Goal: Obtain resource: Download file/media

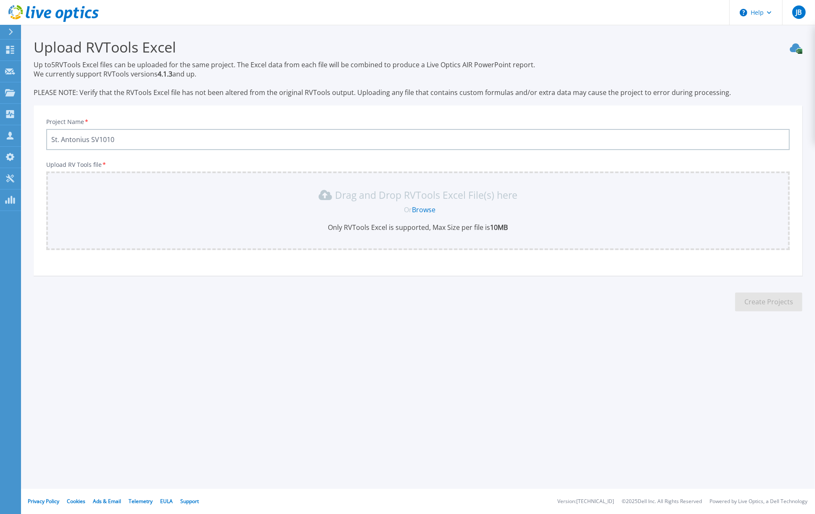
click at [426, 211] on link "Browse" at bounding box center [424, 209] width 24 height 9
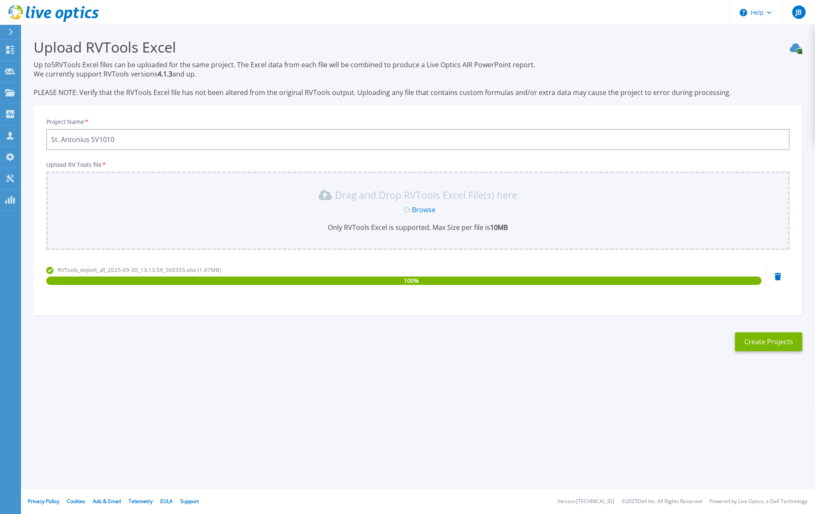
click at [178, 136] on input "St. Antonius SV1010" at bounding box center [417, 139] width 743 height 21
type input "St. Antonius SV0355"
click at [772, 343] on button "Create Projects" at bounding box center [768, 341] width 67 height 19
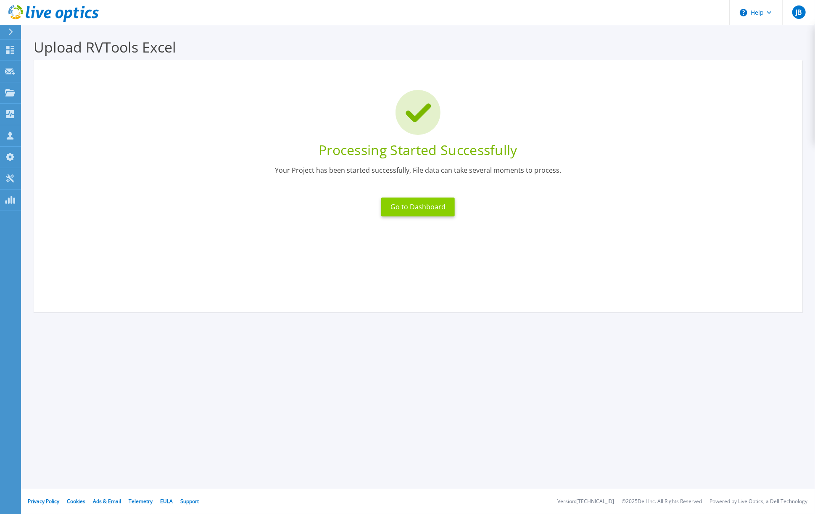
click at [419, 206] on button "Go to Dashboard" at bounding box center [418, 207] width 74 height 19
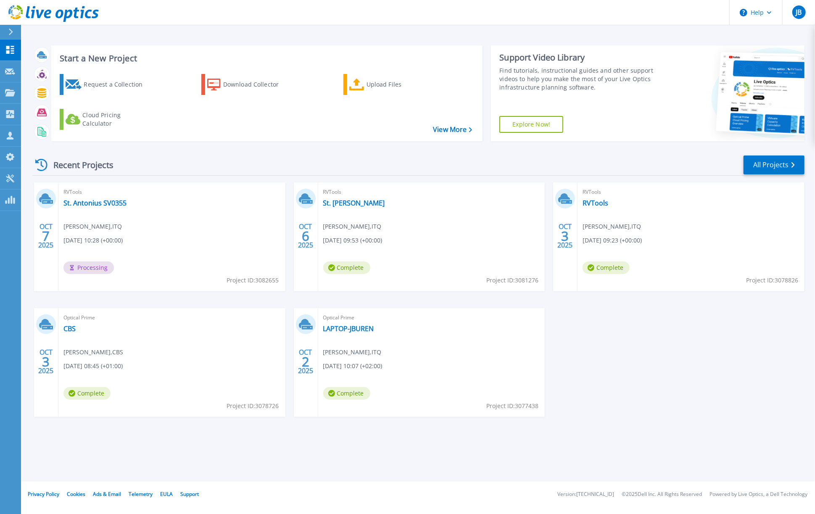
click at [448, 210] on div "RVTools St. Antonius Jeroen Buren , ITQ 10/06/2025, 09:53 (+00:00) Complete Pro…" at bounding box center [431, 236] width 227 height 109
click at [343, 203] on link "St. Antonius" at bounding box center [354, 203] width 62 height 8
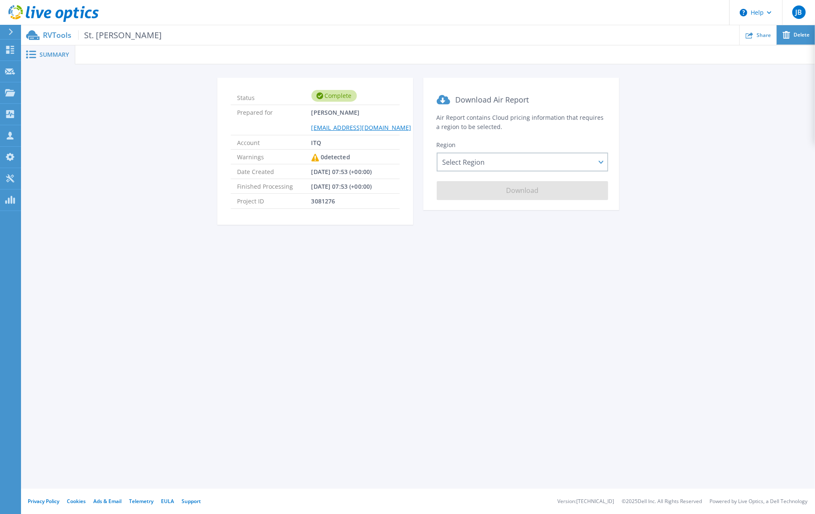
click at [800, 36] on span "Delete" at bounding box center [801, 34] width 16 height 5
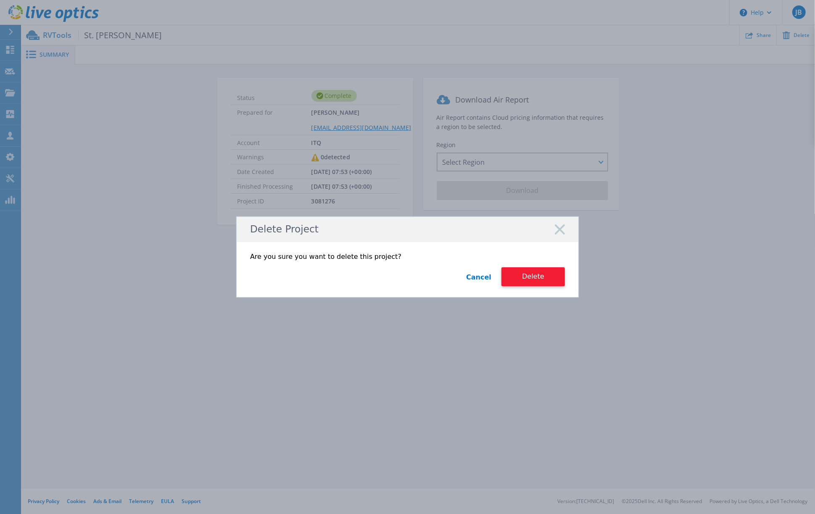
click at [540, 277] on button "Delete" at bounding box center [532, 276] width 63 height 19
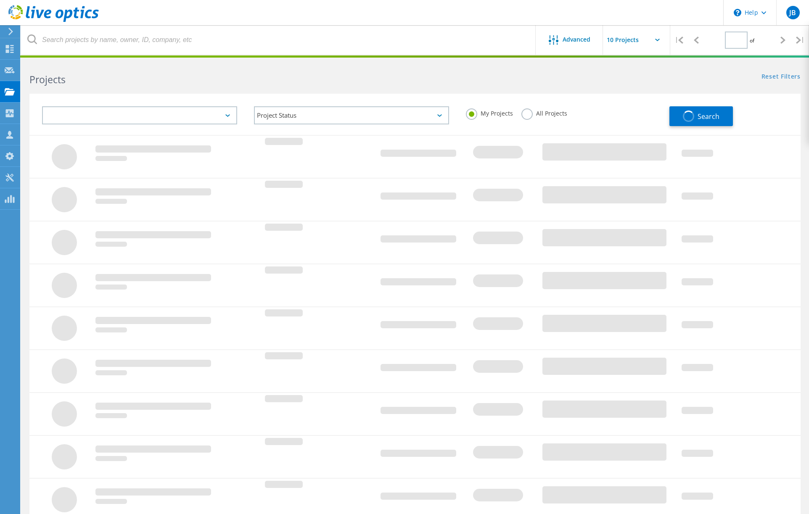
type input "1"
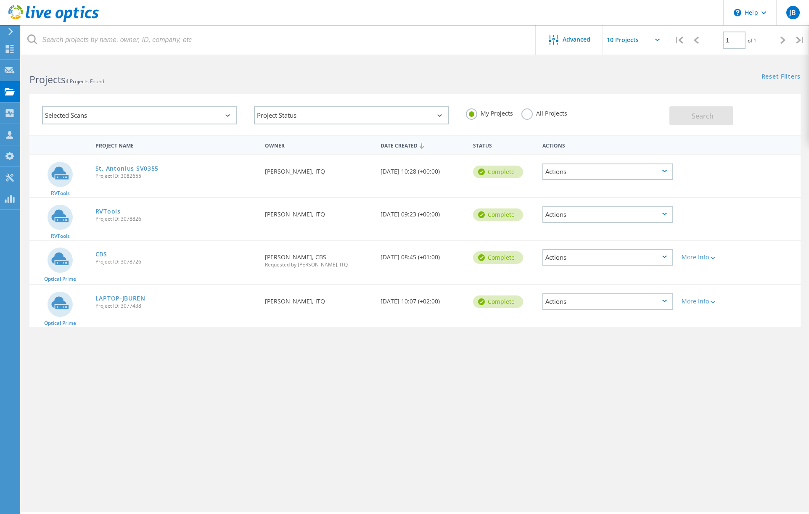
click at [567, 212] on div "Actions" at bounding box center [607, 214] width 130 height 16
click at [567, 228] on div "Delete" at bounding box center [607, 227] width 129 height 13
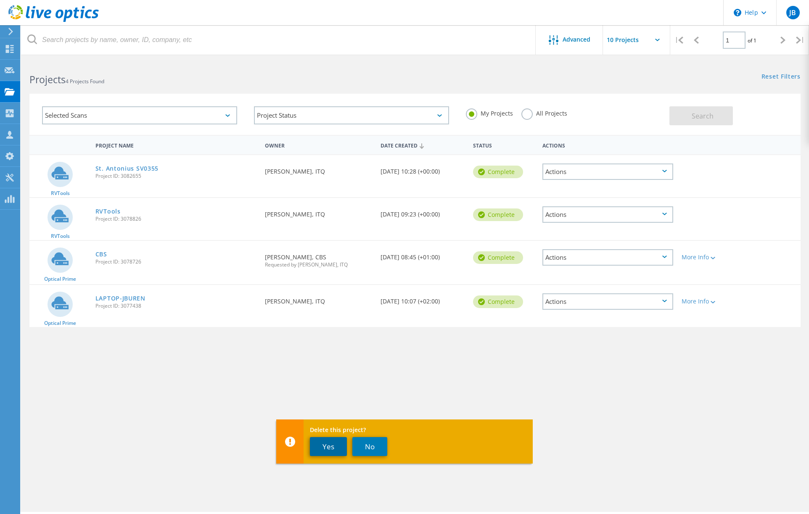
click at [330, 451] on button "Yes" at bounding box center [328, 446] width 37 height 19
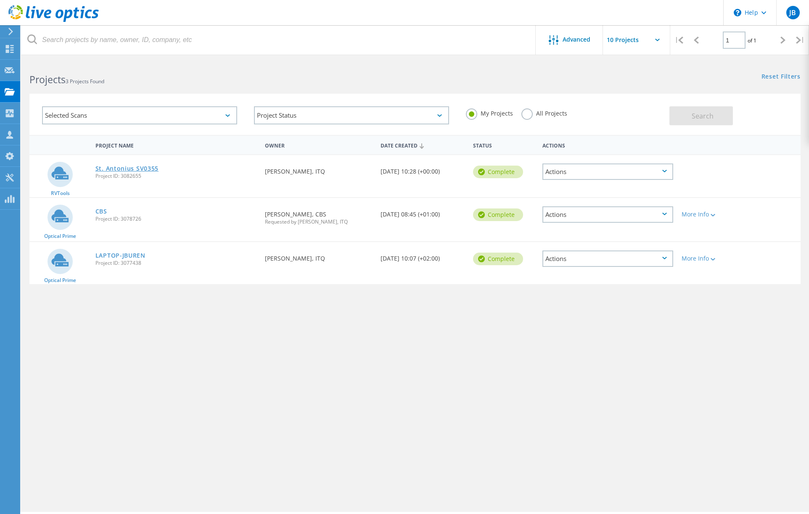
click at [135, 168] on link "St. Antonius SV0355" at bounding box center [126, 169] width 63 height 6
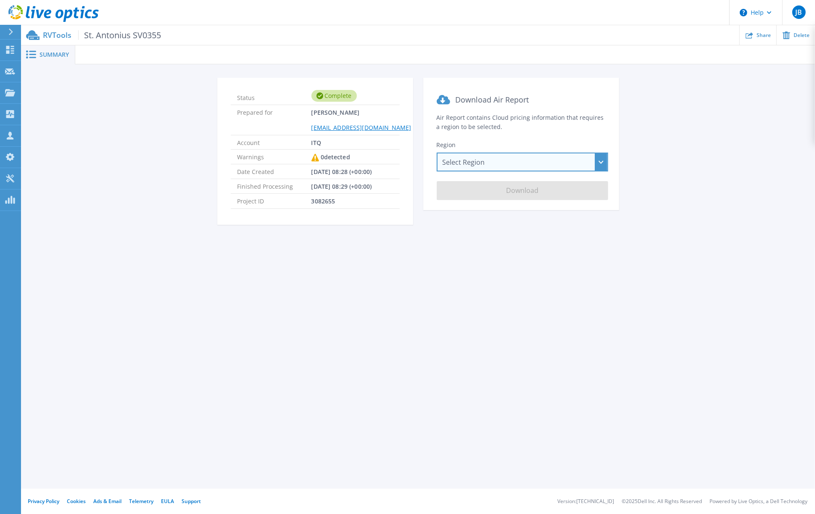
click at [456, 163] on div "Select Region [GEOGRAPHIC_DATA] ([GEOGRAPHIC_DATA]) [GEOGRAPHIC_DATA] ([GEOGRAP…" at bounding box center [522, 162] width 171 height 19
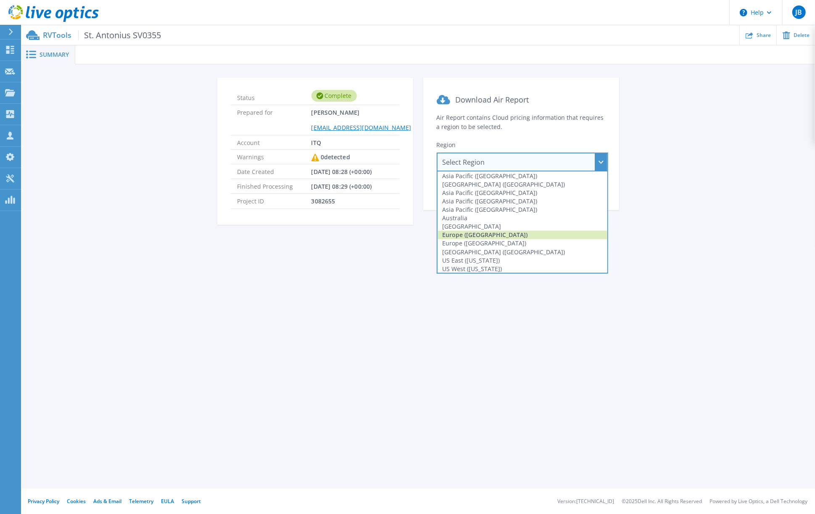
click at [457, 236] on div "Europe ([GEOGRAPHIC_DATA])" at bounding box center [523, 235] width 170 height 8
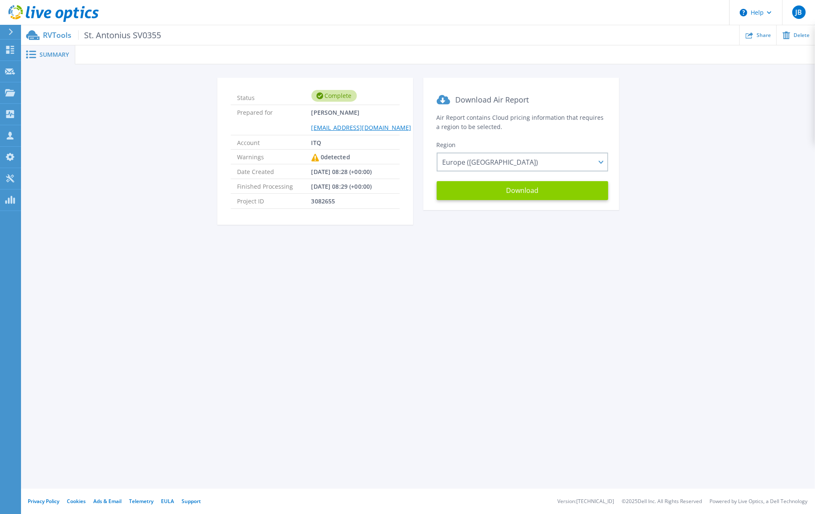
click at [520, 190] on button "Download" at bounding box center [522, 190] width 171 height 19
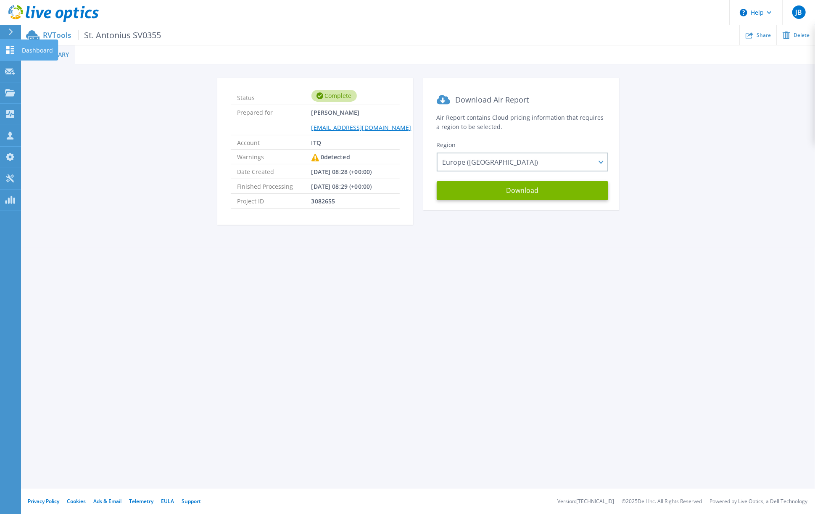
click at [18, 47] on link "Dashboard Dashboard" at bounding box center [10, 50] width 21 height 21
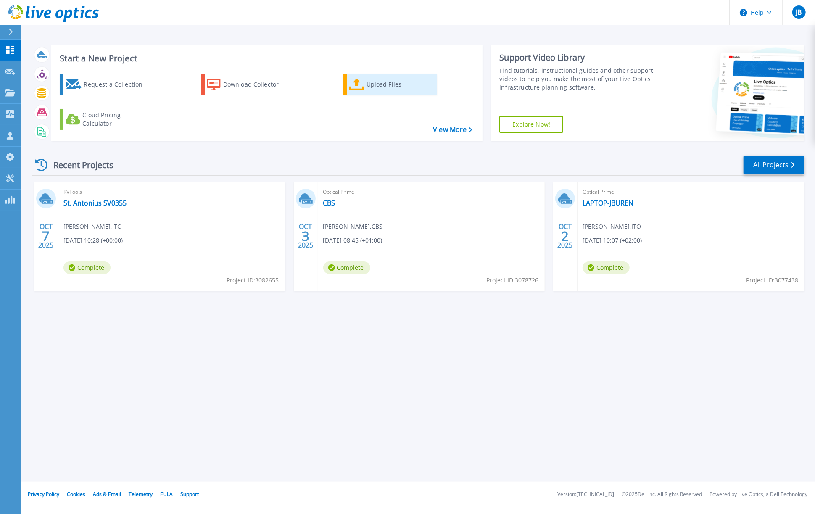
click at [384, 87] on div "Upload Files" at bounding box center [399, 84] width 67 height 17
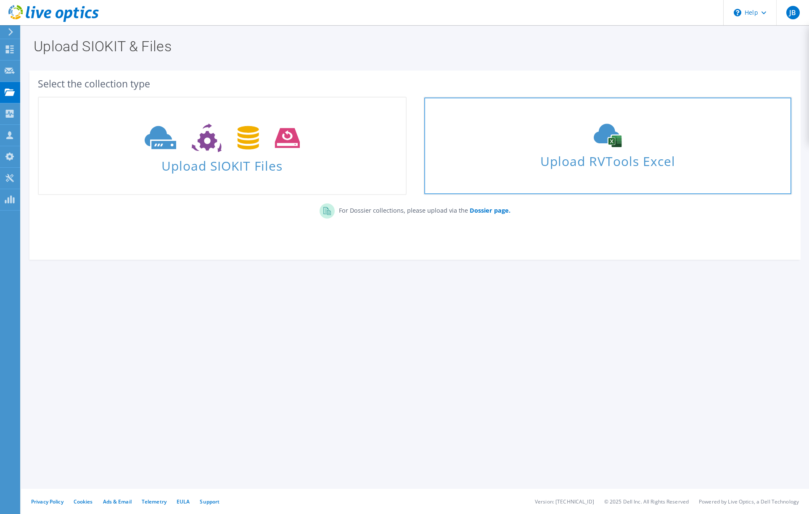
click at [615, 160] on span "Upload RVTools Excel" at bounding box center [607, 159] width 367 height 18
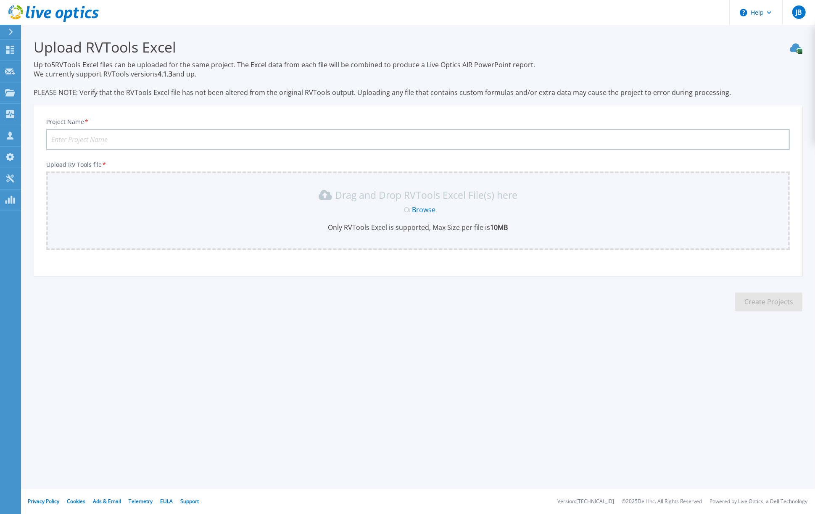
click at [425, 210] on link "Browse" at bounding box center [424, 209] width 24 height 9
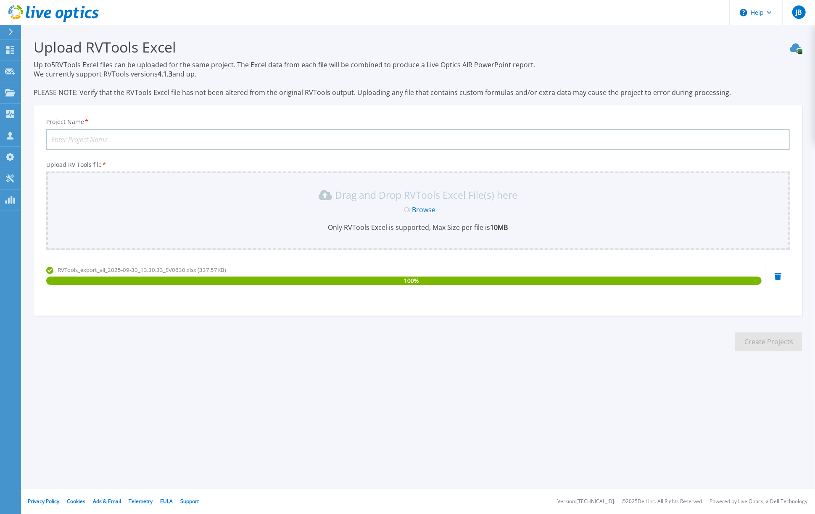
click at [156, 137] on input "Project Name *" at bounding box center [417, 139] width 743 height 21
type input "St. Antonius SV0630"
click at [761, 341] on button "Create Projects" at bounding box center [768, 341] width 67 height 19
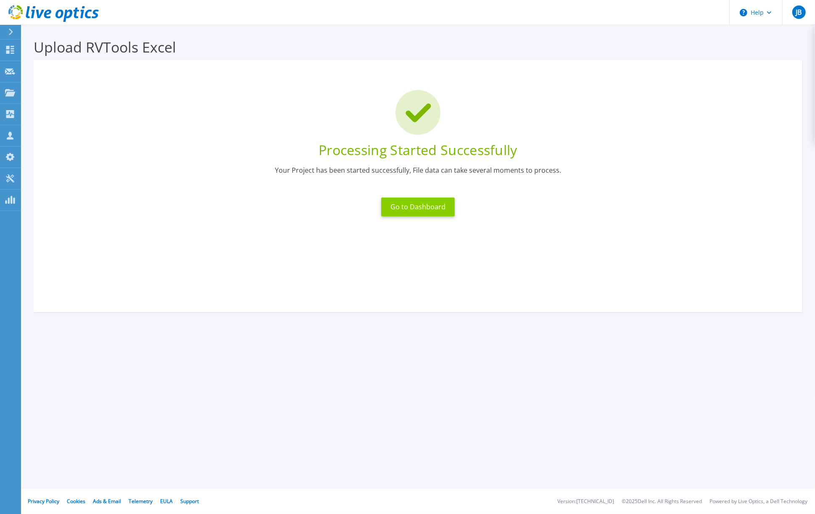
click at [436, 206] on button "Go to Dashboard" at bounding box center [418, 207] width 74 height 19
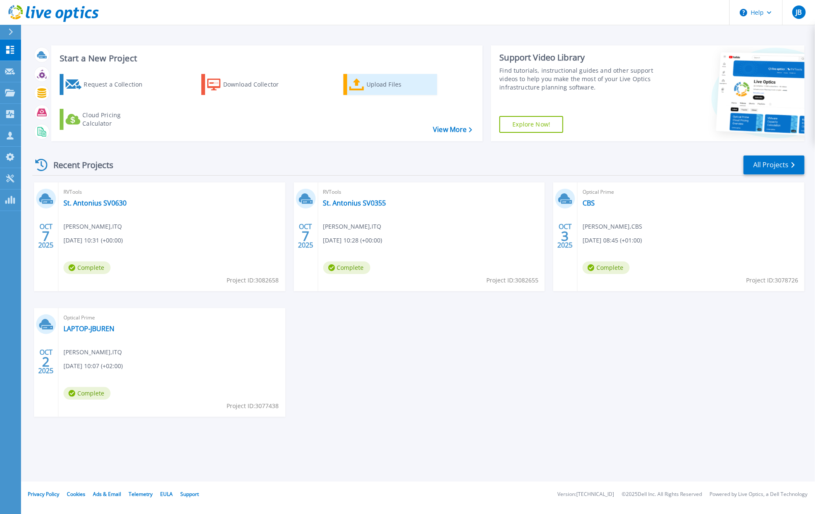
click at [386, 84] on div "Upload Files" at bounding box center [399, 84] width 67 height 17
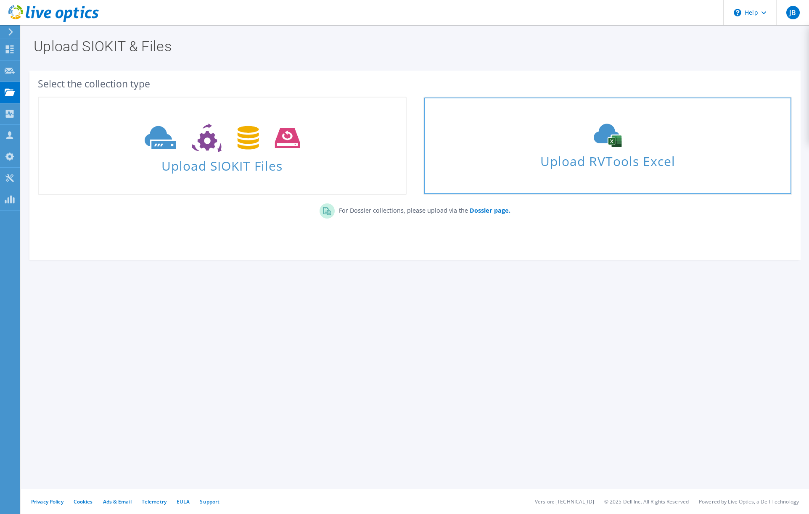
click at [609, 159] on span "Upload RVTools Excel" at bounding box center [607, 159] width 367 height 18
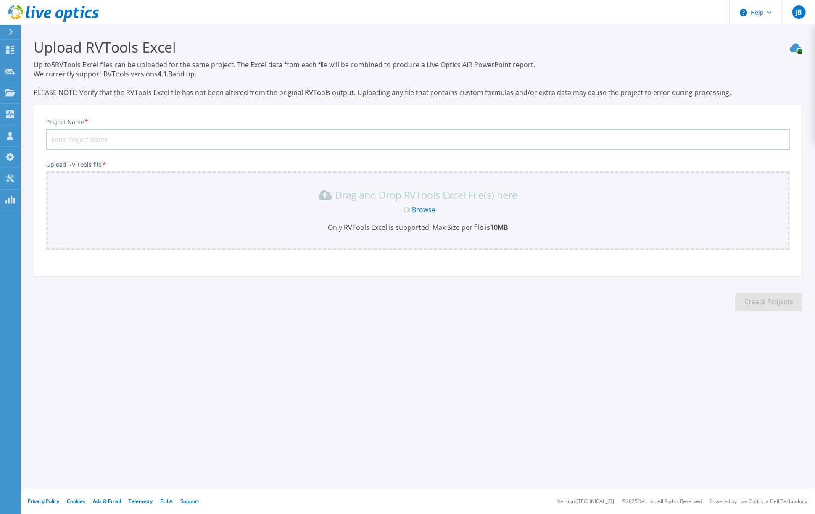
click at [427, 211] on link "Browse" at bounding box center [424, 209] width 24 height 9
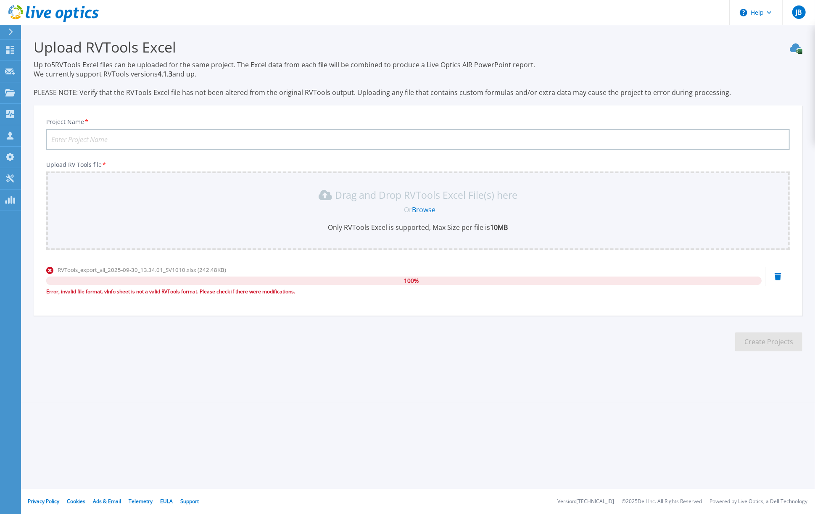
click at [780, 277] on icon at bounding box center [778, 277] width 7 height 8
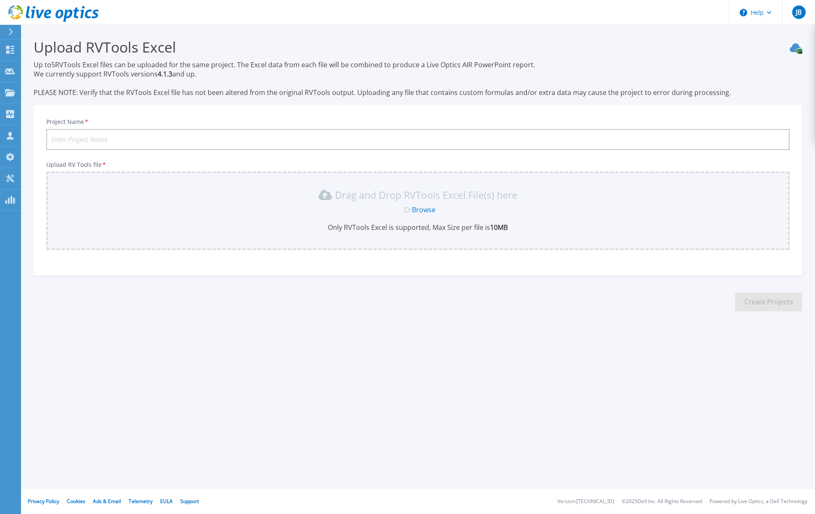
click at [427, 208] on link "Browse" at bounding box center [424, 209] width 24 height 9
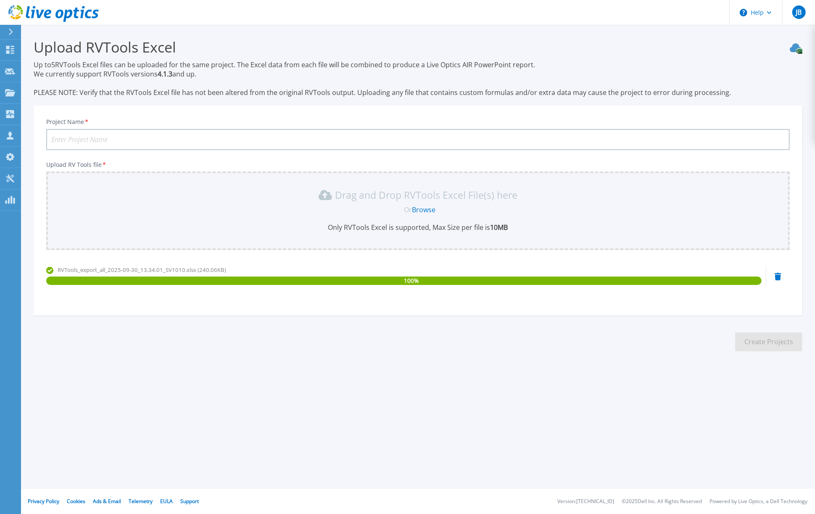
click at [252, 140] on input "Project Name *" at bounding box center [417, 139] width 743 height 21
type input "St. Antonius SV1010"
click at [768, 342] on button "Create Projects" at bounding box center [768, 341] width 67 height 19
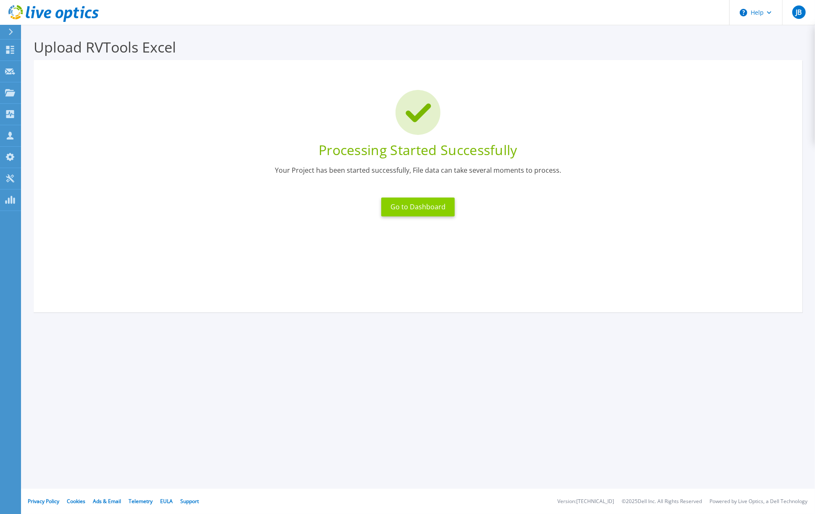
click at [406, 205] on button "Go to Dashboard" at bounding box center [418, 207] width 74 height 19
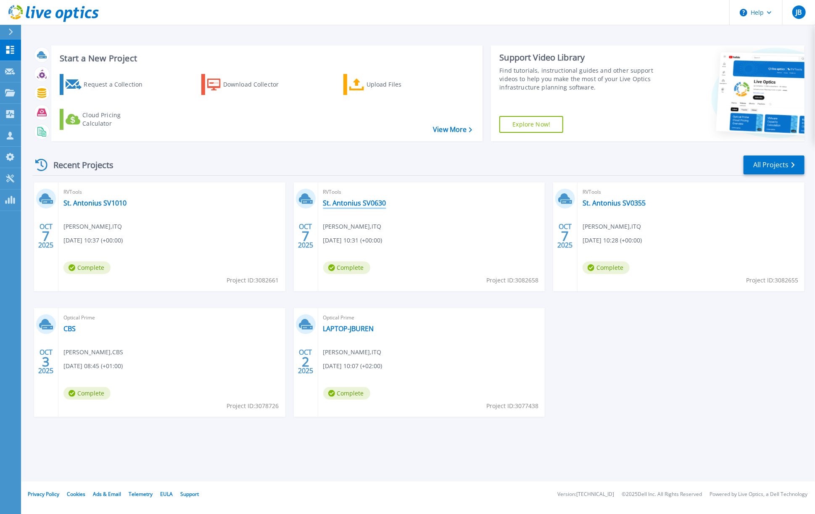
click at [361, 204] on link "St. Antonius SV0630" at bounding box center [354, 203] width 63 height 8
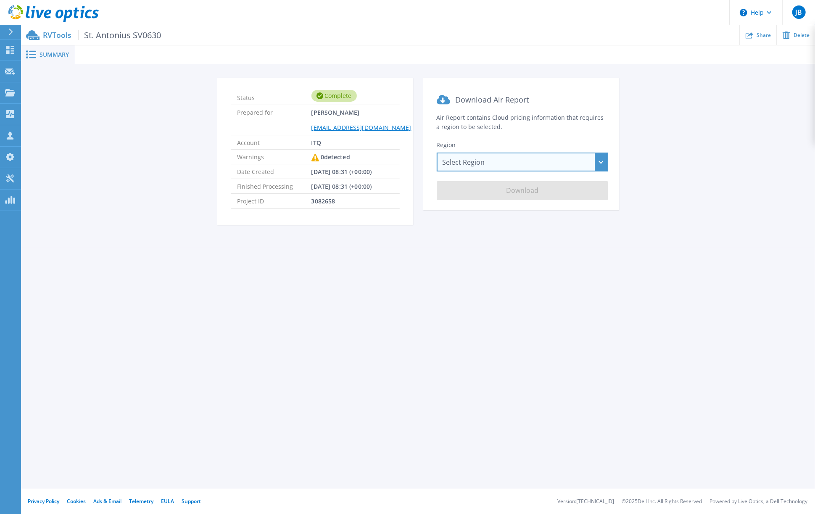
click at [514, 159] on div "Select Region [GEOGRAPHIC_DATA] ([GEOGRAPHIC_DATA]) [GEOGRAPHIC_DATA] ([GEOGRAP…" at bounding box center [522, 162] width 171 height 19
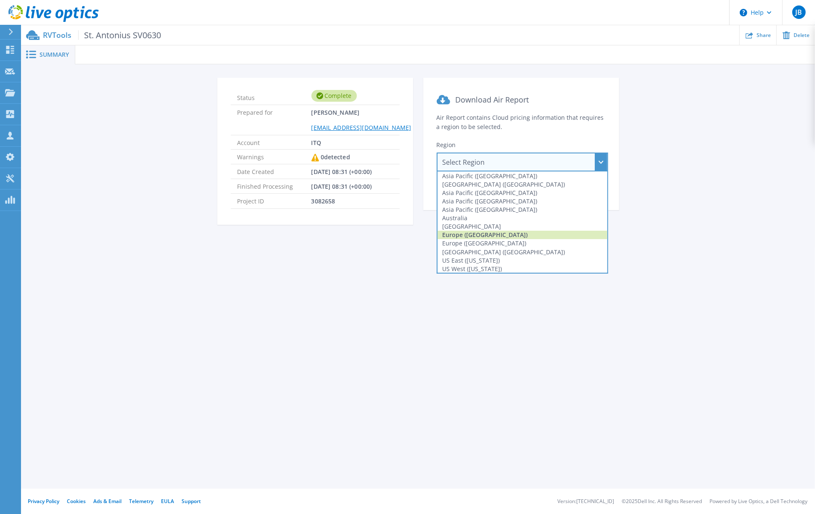
click at [489, 235] on div "Europe ([GEOGRAPHIC_DATA])" at bounding box center [523, 235] width 170 height 8
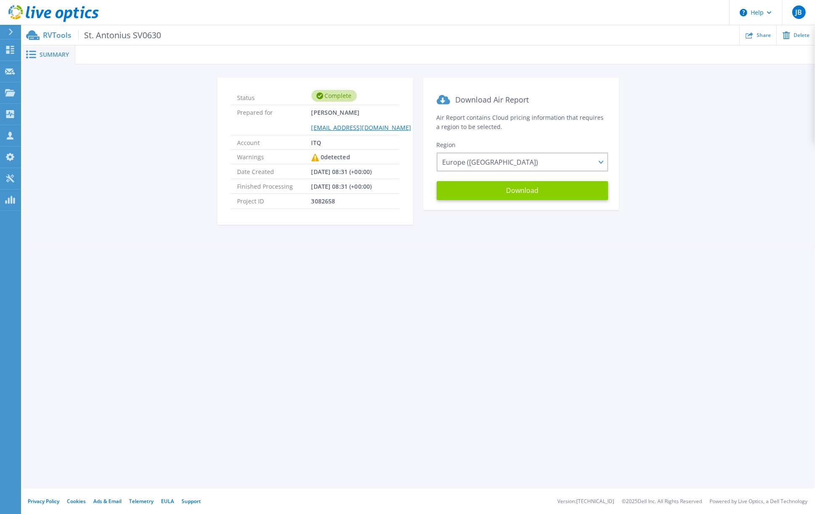
click at [520, 190] on button "Download" at bounding box center [522, 190] width 171 height 19
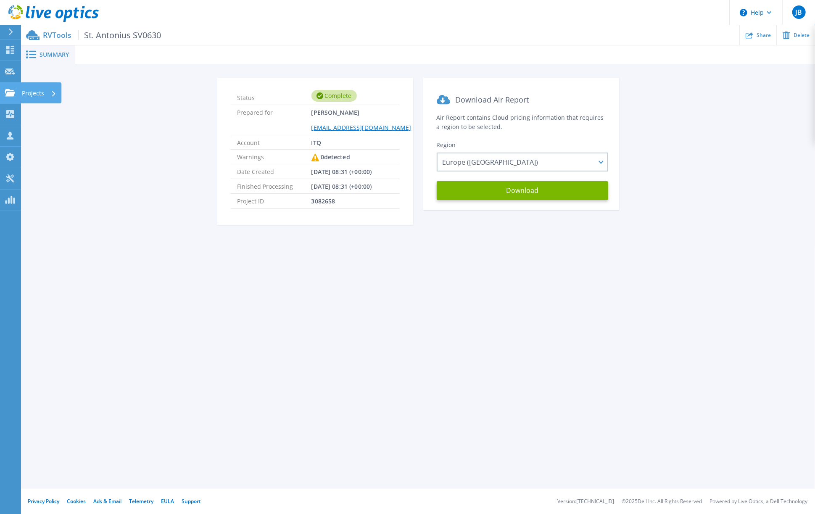
click at [8, 95] on icon at bounding box center [10, 92] width 10 height 7
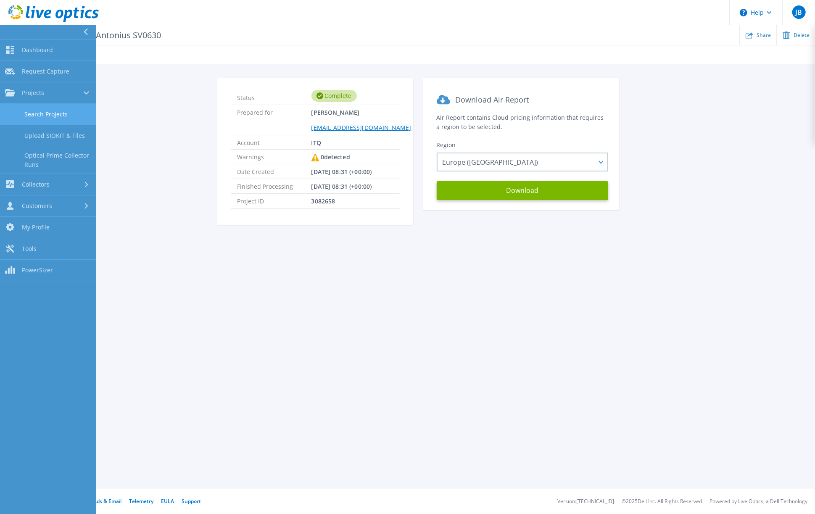
click at [62, 114] on link "Search Projects" at bounding box center [48, 114] width 96 height 21
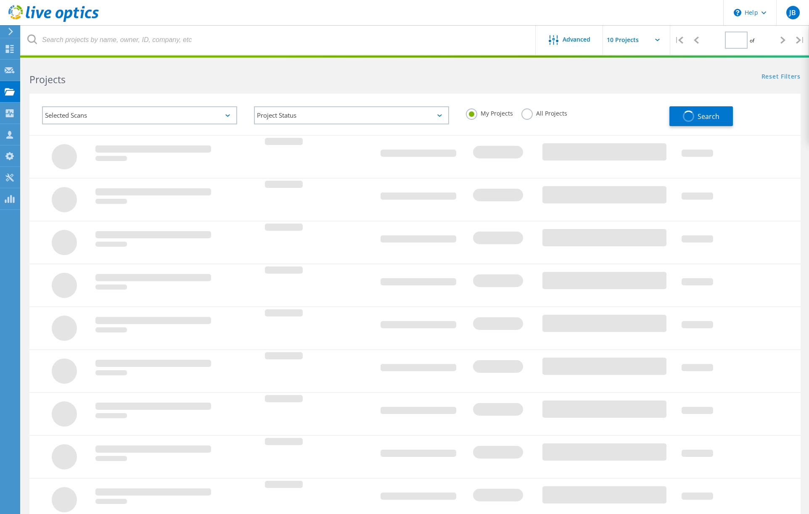
type input "1"
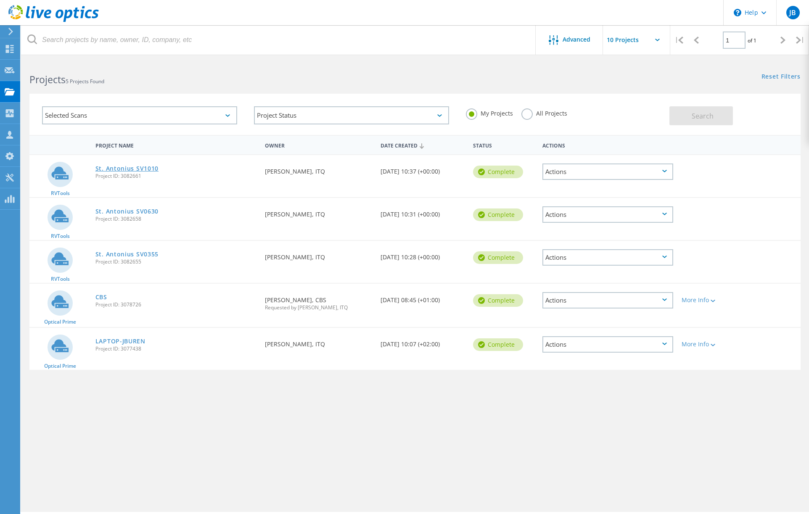
click at [136, 167] on link "St. Antonius SV1010" at bounding box center [126, 169] width 63 height 6
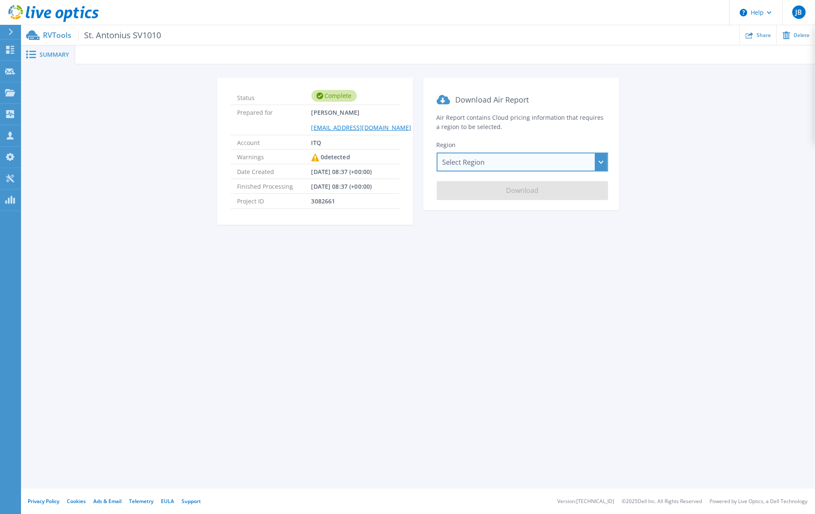
click at [494, 166] on div "Select Region [GEOGRAPHIC_DATA] ([GEOGRAPHIC_DATA]) [GEOGRAPHIC_DATA] ([GEOGRAP…" at bounding box center [522, 162] width 171 height 19
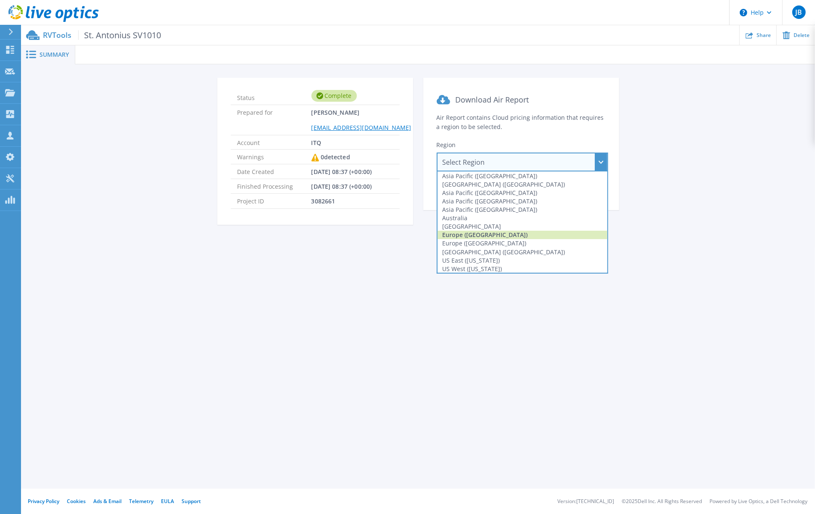
click at [477, 235] on div "Europe ([GEOGRAPHIC_DATA])" at bounding box center [523, 235] width 170 height 8
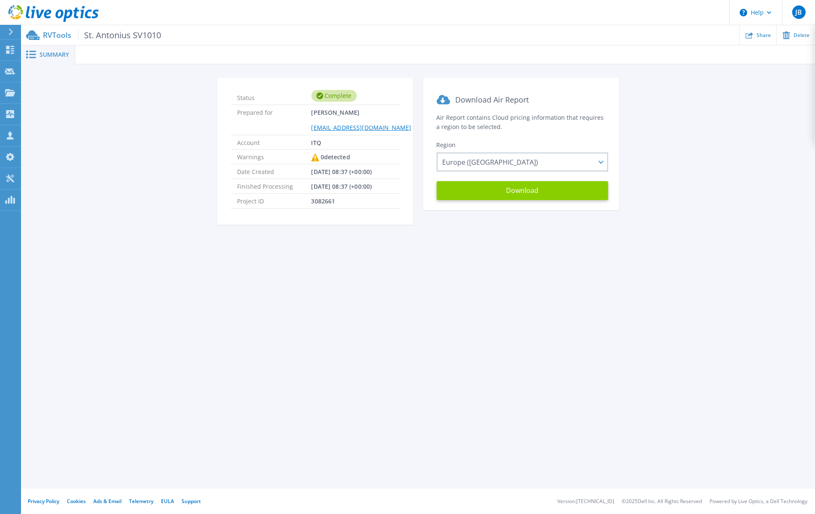
click at [524, 190] on button "Download" at bounding box center [522, 190] width 171 height 19
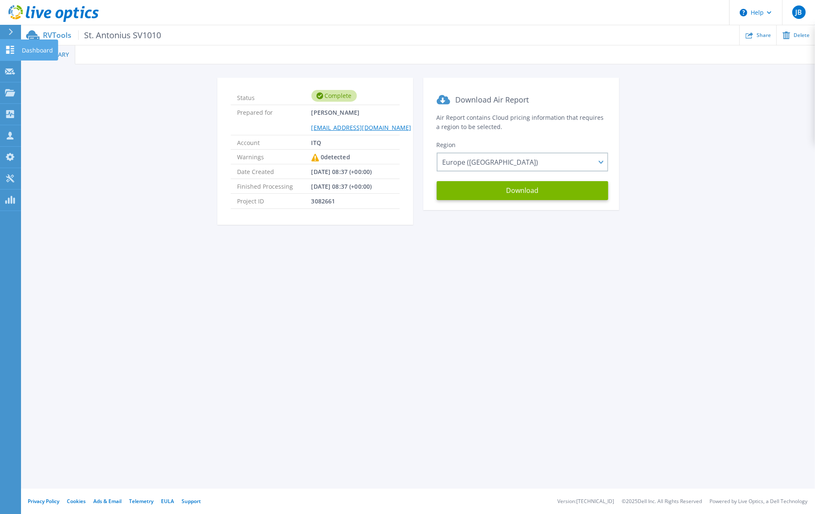
click at [11, 47] on icon at bounding box center [10, 50] width 10 height 8
